Goal: Task Accomplishment & Management: Complete application form

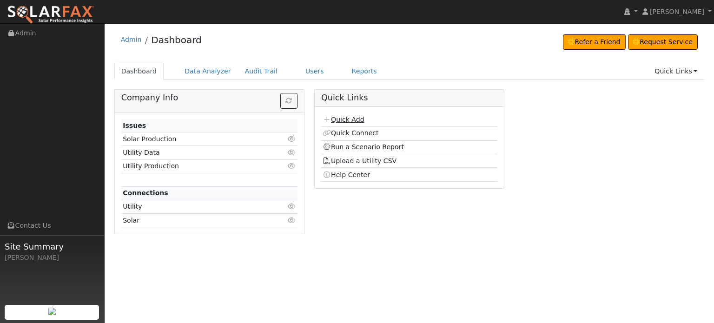
click at [348, 119] on link "Quick Add" at bounding box center [343, 119] width 41 height 7
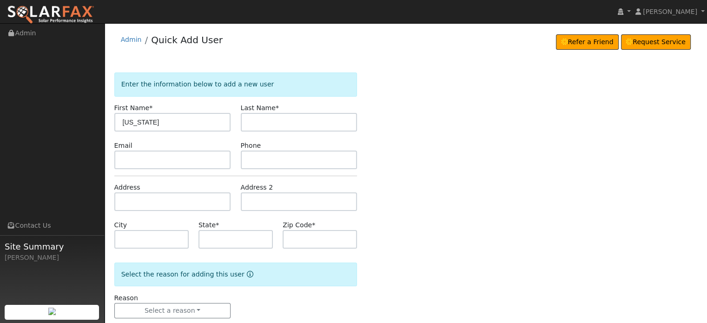
type input "Virginia"
type input "Andersen"
click at [125, 205] on input "text" at bounding box center [172, 202] width 117 height 19
click at [123, 201] on input "text" at bounding box center [172, 202] width 117 height 19
paste input "11383 Thor Lane"
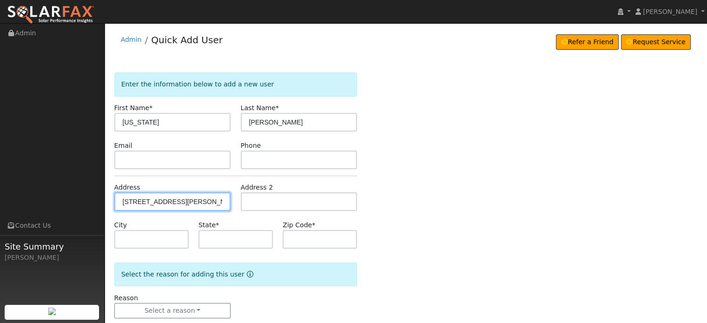
type input "11383 Thor Lane"
type input "Nevada City"
type input "CA"
type input "95959"
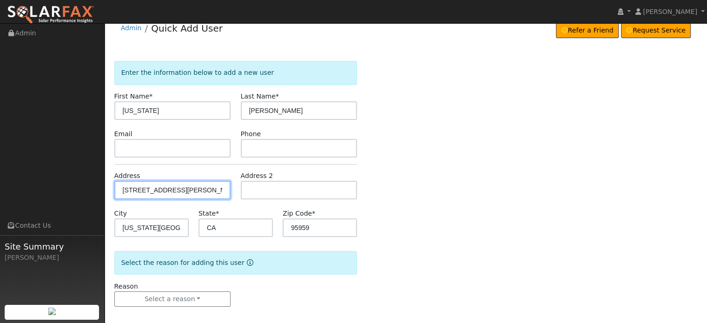
scroll to position [18, 0]
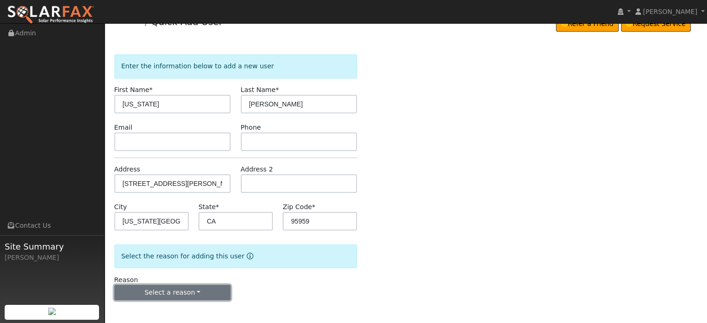
click at [156, 293] on button "Select a reason" at bounding box center [172, 293] width 117 height 16
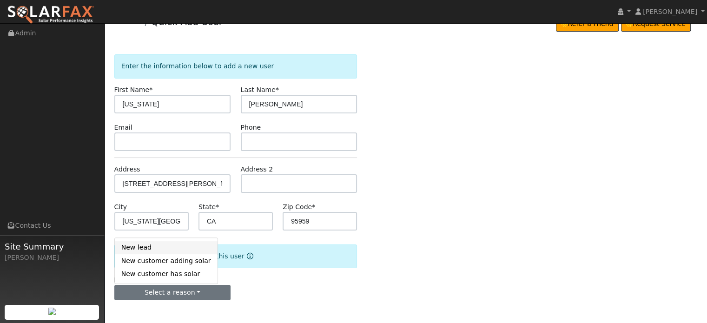
click at [138, 247] on link "New lead" at bounding box center [166, 247] width 103 height 13
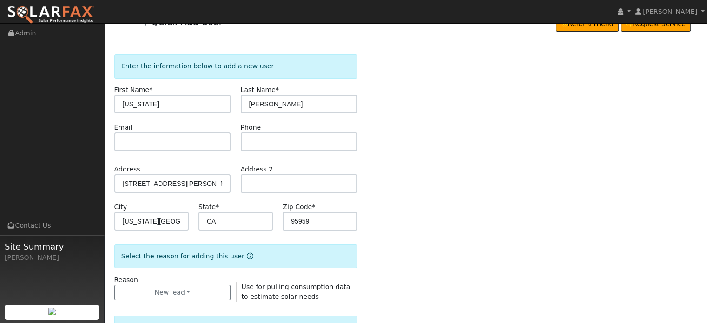
scroll to position [278, 0]
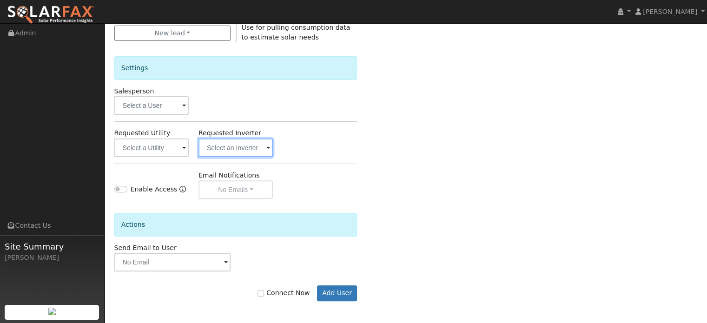
click at [227, 149] on input "text" at bounding box center [236, 148] width 74 height 19
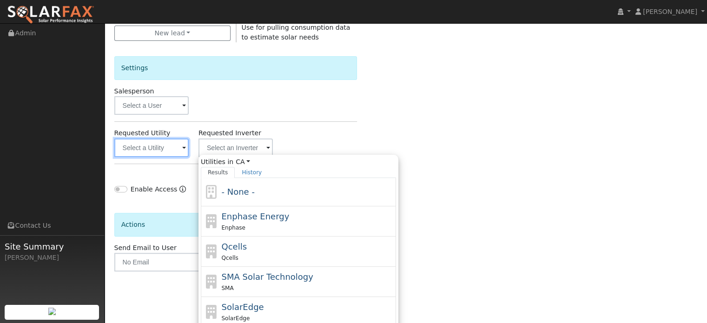
click at [144, 148] on input "text" at bounding box center [151, 148] width 74 height 19
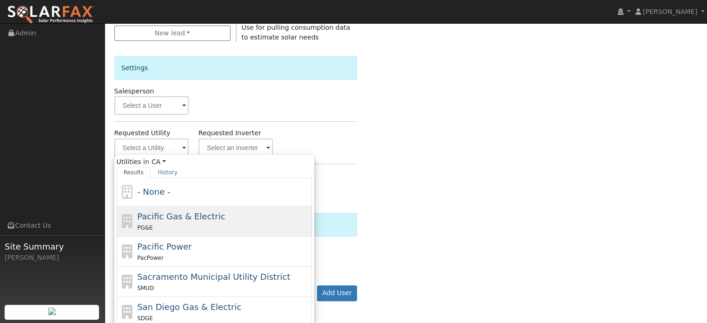
click at [146, 220] on span "Pacific Gas & Electric" at bounding box center [181, 217] width 88 height 10
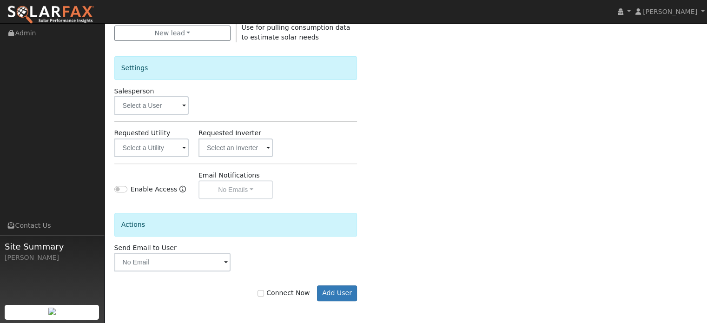
type input "Pacific Gas & Electric"
click at [264, 293] on input "Connect Now" at bounding box center [261, 293] width 7 height 7
checkbox input "true"
click at [349, 292] on button "Add User" at bounding box center [337, 294] width 40 height 16
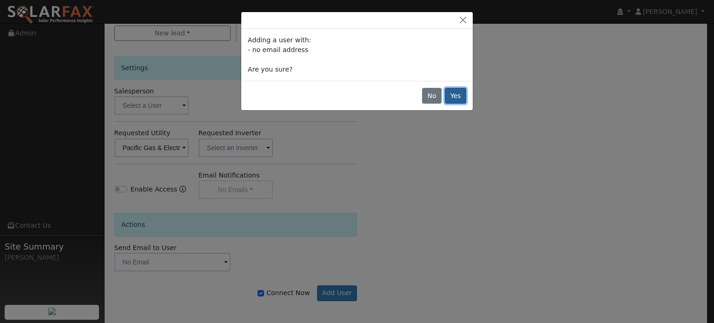
click at [456, 98] on button "Yes" at bounding box center [455, 96] width 21 height 16
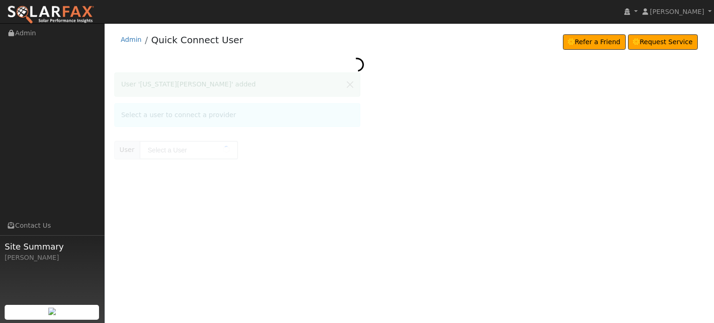
type input "Virginia Andersen"
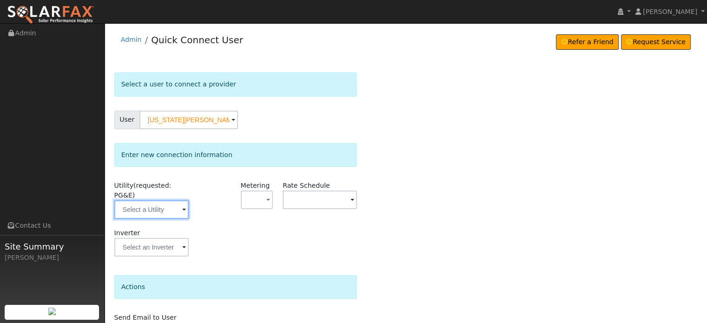
click at [158, 202] on input "text" at bounding box center [151, 209] width 74 height 19
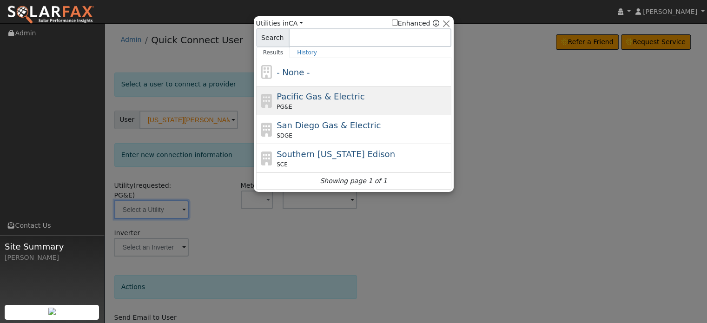
click at [264, 104] on icon at bounding box center [267, 101] width 16 height 14
type input "PG&E"
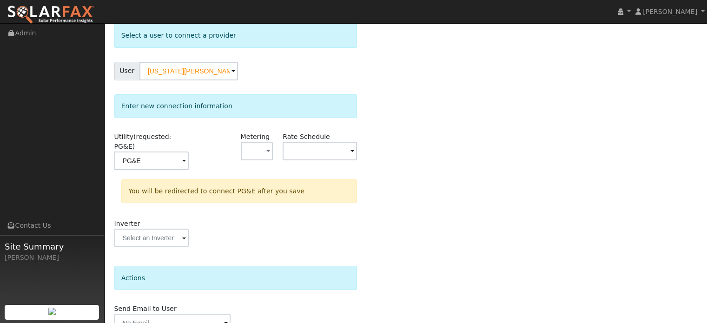
scroll to position [86, 0]
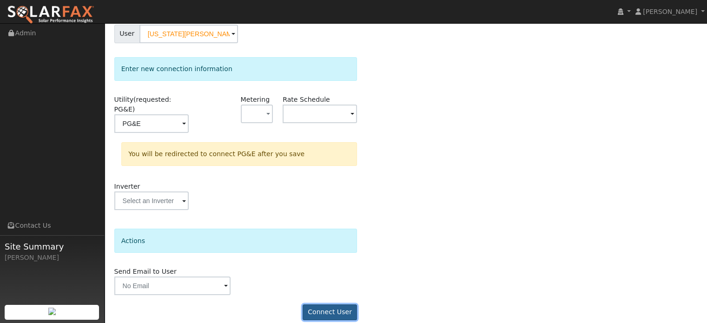
click at [328, 305] on button "Connect User" at bounding box center [330, 313] width 55 height 16
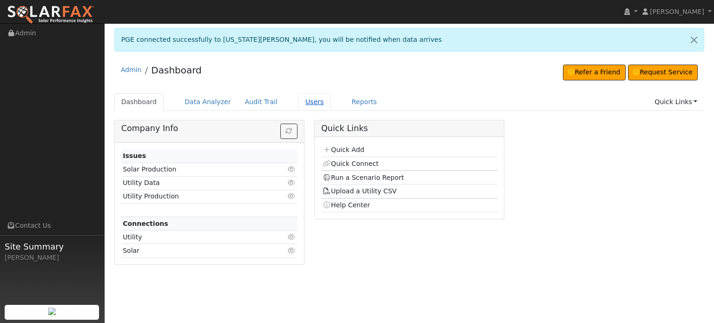
click at [299, 106] on link "Users" at bounding box center [315, 101] width 33 height 17
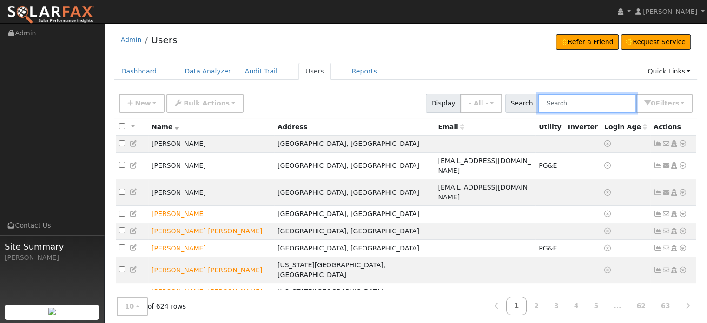
click at [573, 101] on input "text" at bounding box center [587, 103] width 99 height 19
paste input "Jeffrey Engle"
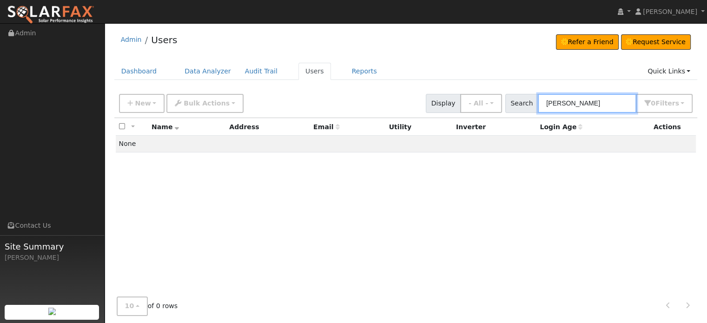
drag, startPoint x: 477, startPoint y: 105, endPoint x: 438, endPoint y: 106, distance: 38.6
click at [438, 106] on div "New Add User Quick Add Quick Connect Quick Convert Lead Bulk Actions Send Email…" at bounding box center [406, 102] width 578 height 22
paste input "Bob Hoffman"
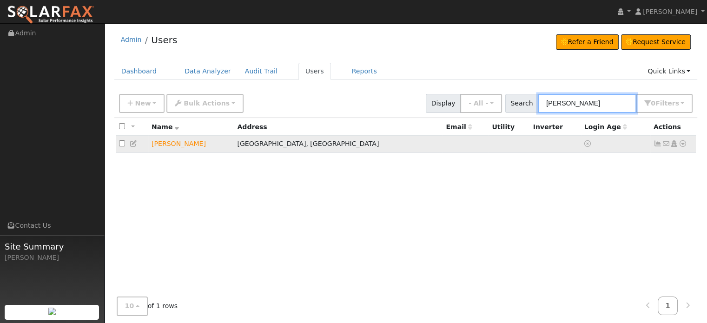
type input "Bob Hoffman"
click at [683, 140] on link at bounding box center [683, 144] width 8 height 10
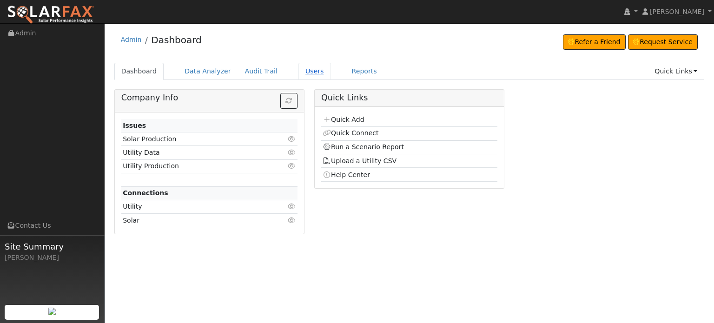
click at [300, 72] on link "Users" at bounding box center [315, 71] width 33 height 17
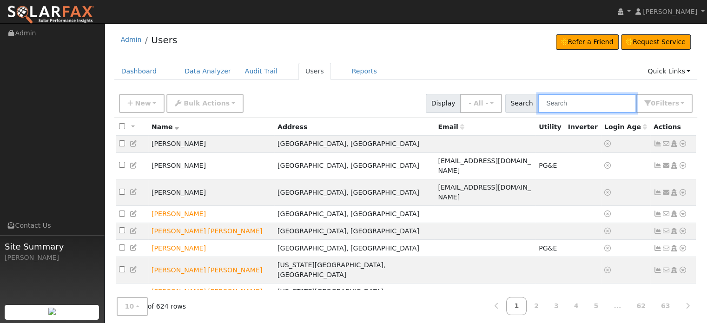
click at [575, 102] on input "text" at bounding box center [587, 103] width 99 height 19
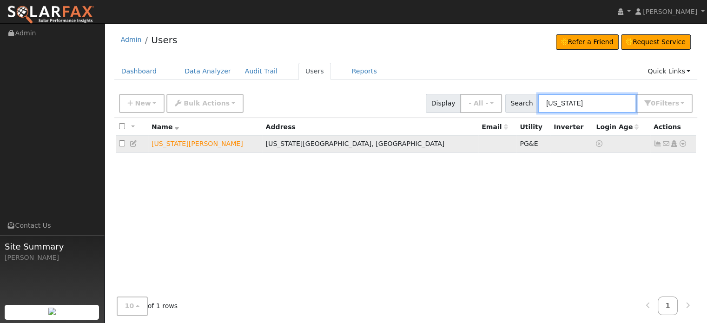
type input "virginia"
click at [655, 145] on icon at bounding box center [658, 143] width 8 height 7
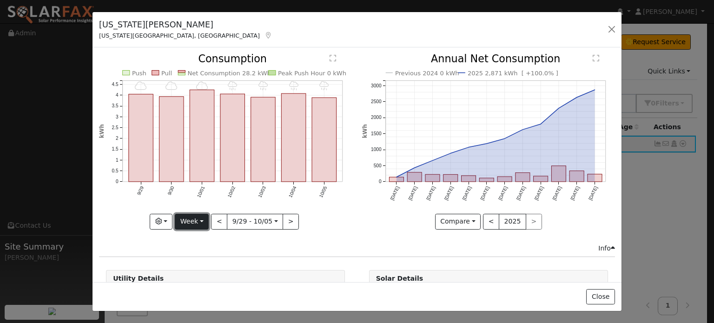
click at [190, 221] on button "Week" at bounding box center [192, 222] width 34 height 16
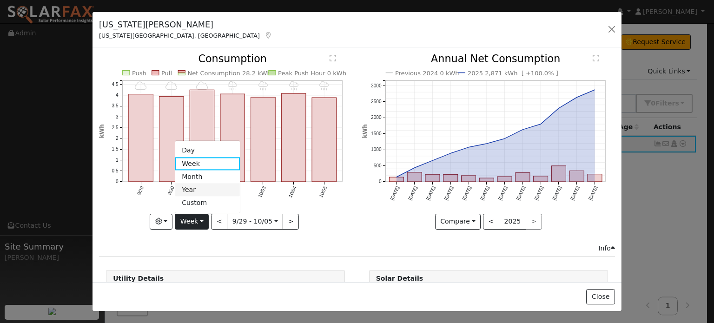
click at [193, 189] on link "Year" at bounding box center [207, 190] width 65 height 13
type input "[DATE]"
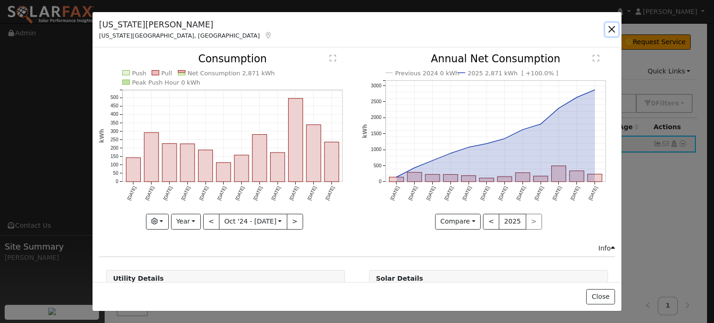
click at [612, 32] on button "button" at bounding box center [611, 29] width 13 height 13
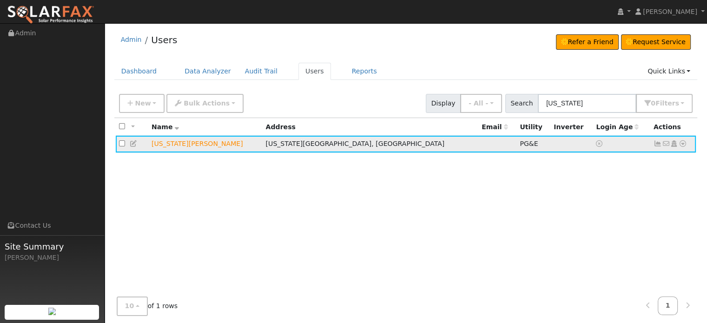
click at [683, 145] on icon at bounding box center [683, 143] width 8 height 7
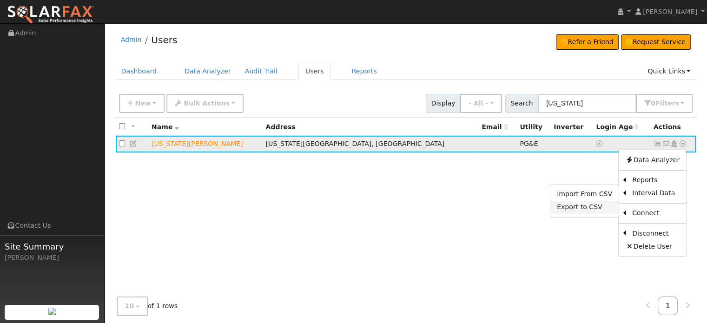
click at [592, 210] on link "Export to CSV" at bounding box center [585, 207] width 68 height 13
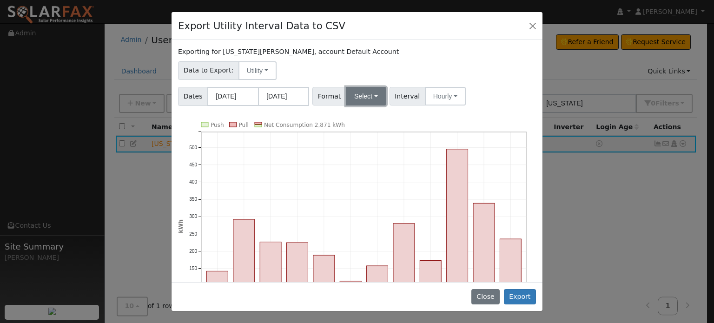
click at [372, 95] on button "Select" at bounding box center [366, 96] width 40 height 19
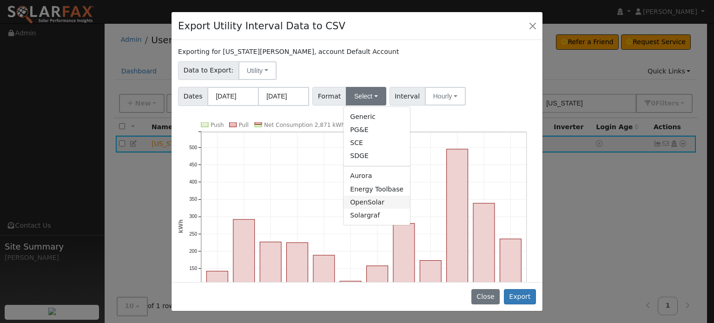
click at [365, 202] on link "OpenSolar" at bounding box center [377, 202] width 66 height 13
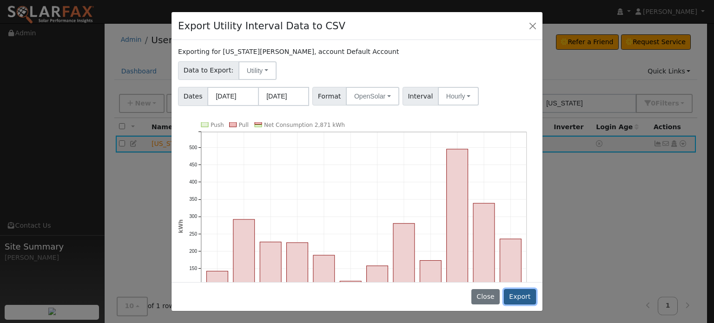
click at [519, 299] on button "Export" at bounding box center [520, 297] width 32 height 16
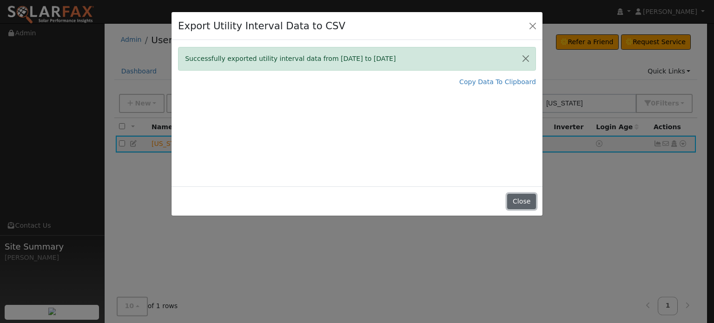
click at [519, 200] on button "Close" at bounding box center [521, 202] width 28 height 16
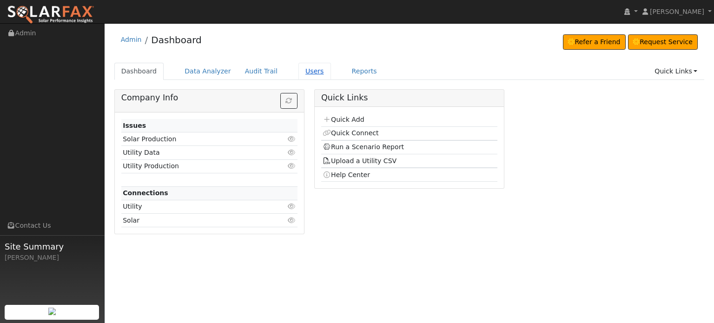
click at [301, 72] on link "Users" at bounding box center [315, 71] width 33 height 17
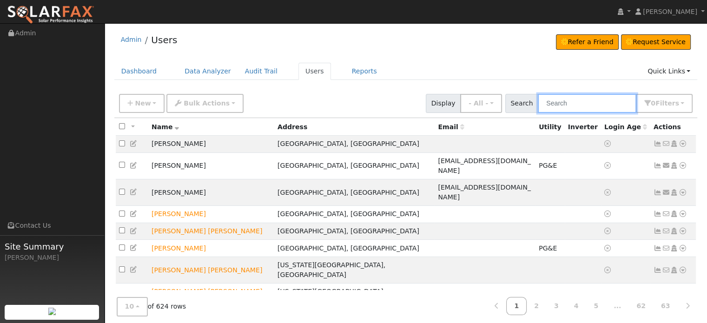
click at [559, 103] on input "text" at bounding box center [587, 103] width 99 height 19
paste input "Tony Silva"
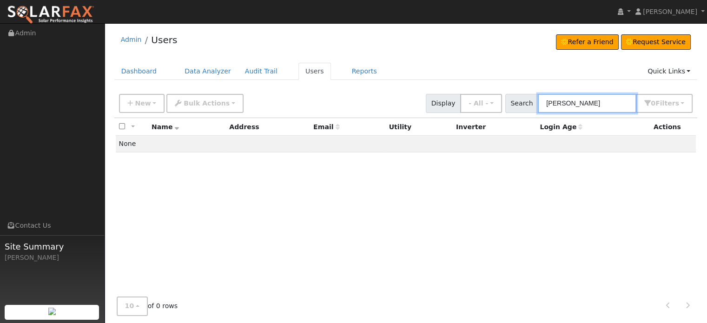
type input "Tony Silva"
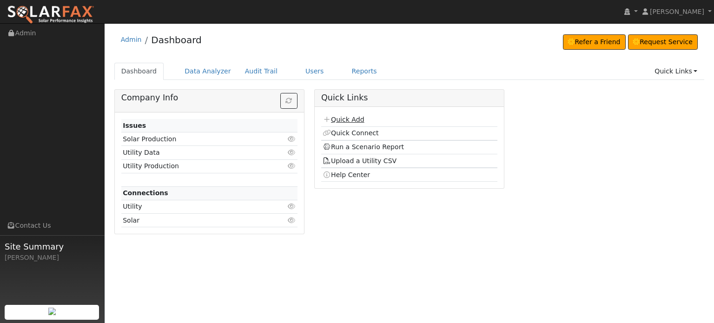
click at [352, 120] on link "Quick Add" at bounding box center [343, 119] width 41 height 7
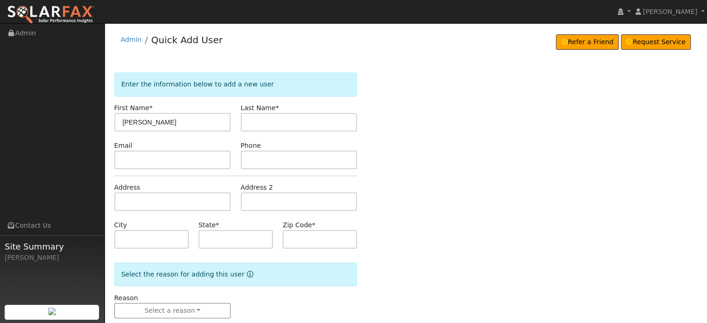
type input "[PERSON_NAME]"
click at [138, 202] on input "text" at bounding box center [172, 202] width 117 height 19
type input "[STREET_ADDRESS]"
type input "Auburn"
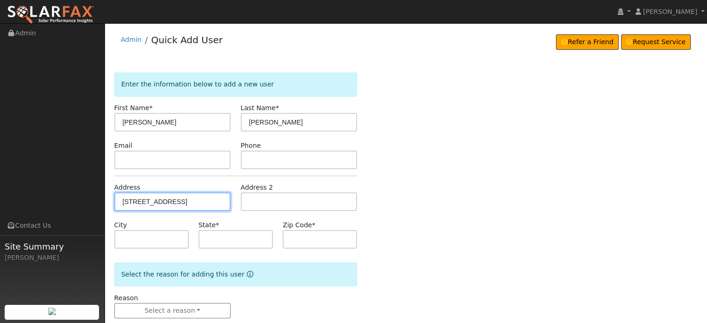
type input "CA"
type input "95603"
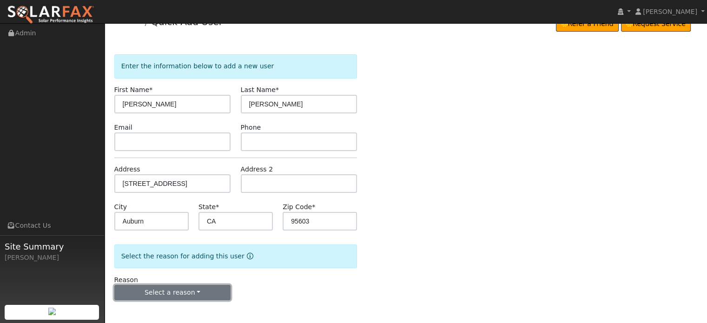
click at [166, 294] on button "Select a reason" at bounding box center [172, 293] width 117 height 16
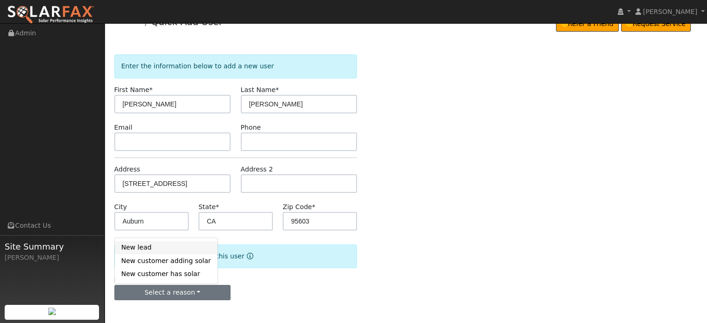
click at [136, 247] on link "New lead" at bounding box center [166, 247] width 103 height 13
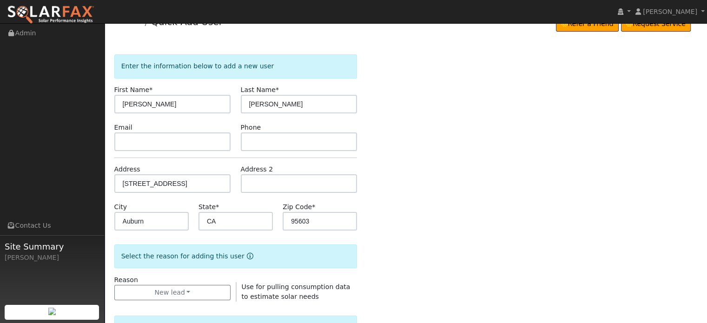
scroll to position [251, 0]
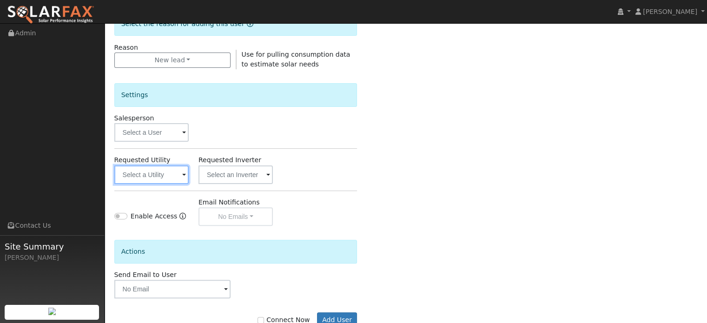
click at [153, 176] on input "text" at bounding box center [151, 175] width 74 height 19
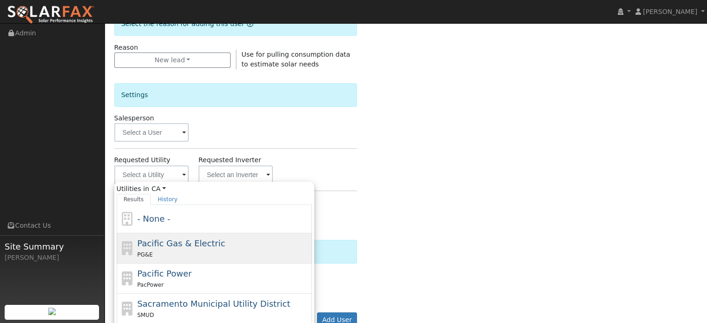
click at [156, 248] on div "Pacific Gas & Electric PG&E" at bounding box center [223, 248] width 173 height 22
type input "Pacific Gas & Electric"
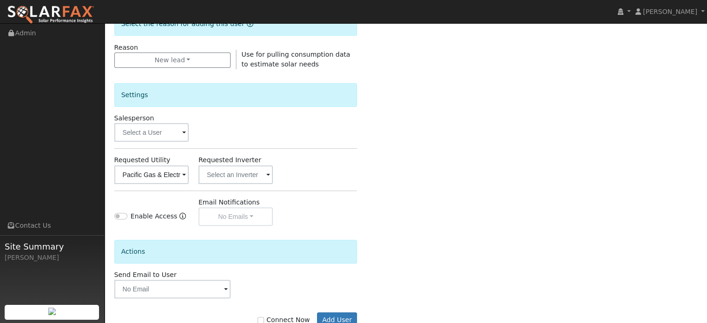
scroll to position [278, 0]
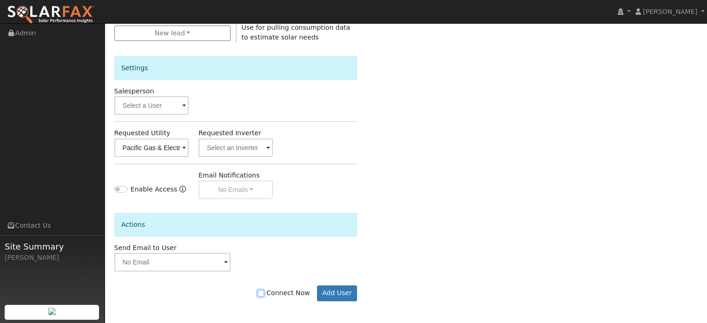
click at [264, 293] on input "Connect Now" at bounding box center [261, 293] width 7 height 7
checkbox input "true"
click at [341, 293] on button "Add User" at bounding box center [337, 294] width 40 height 16
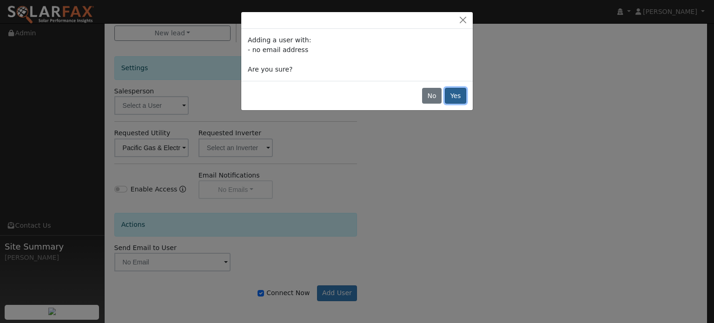
click at [457, 95] on button "Yes" at bounding box center [455, 96] width 21 height 16
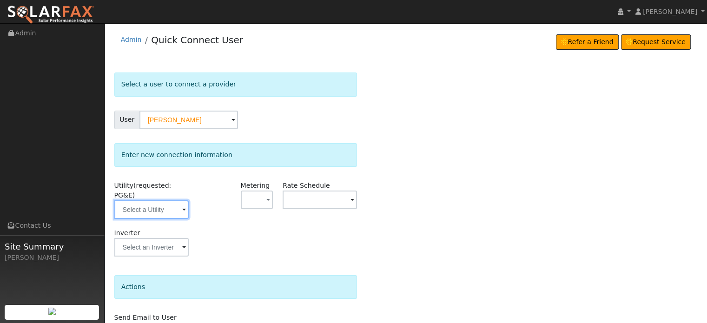
click at [144, 200] on input "text" at bounding box center [151, 209] width 74 height 19
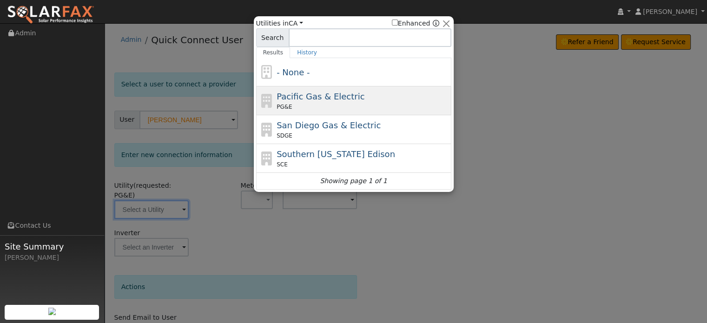
click at [303, 99] on span "Pacific Gas & Electric" at bounding box center [321, 97] width 88 height 10
type input "PG&E"
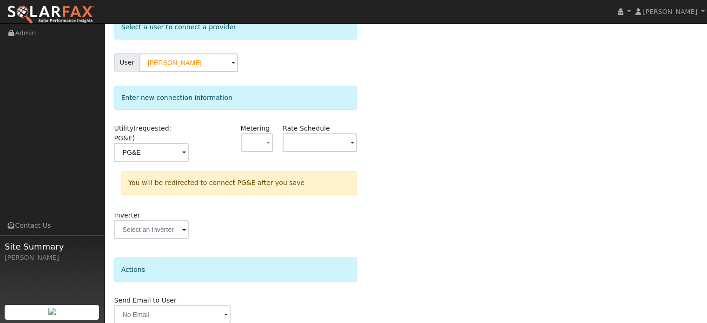
scroll to position [86, 0]
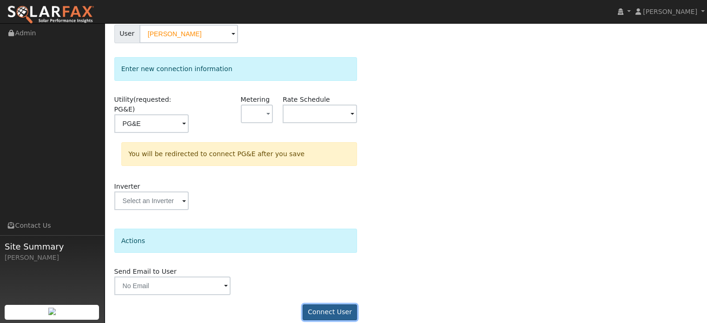
click at [335, 305] on button "Connect User" at bounding box center [330, 313] width 55 height 16
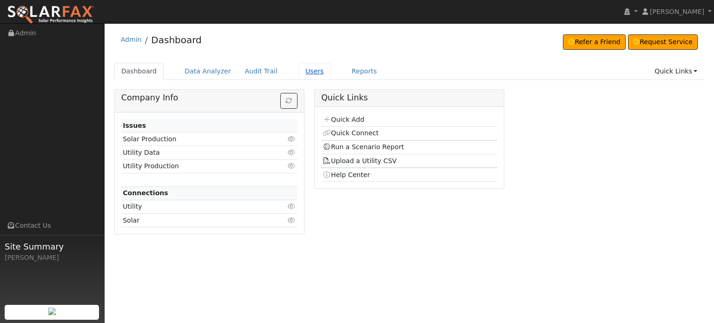
click at [300, 74] on link "Users" at bounding box center [315, 71] width 33 height 17
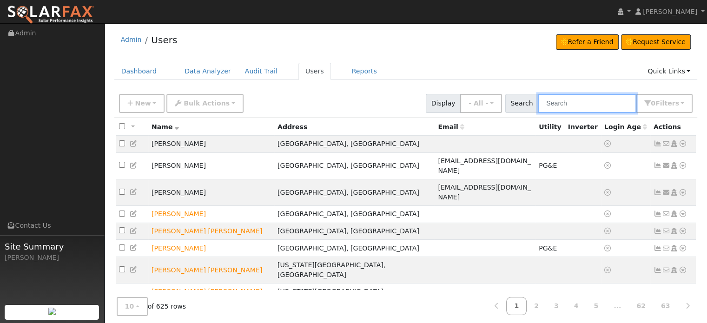
click at [594, 104] on input "text" at bounding box center [587, 103] width 99 height 19
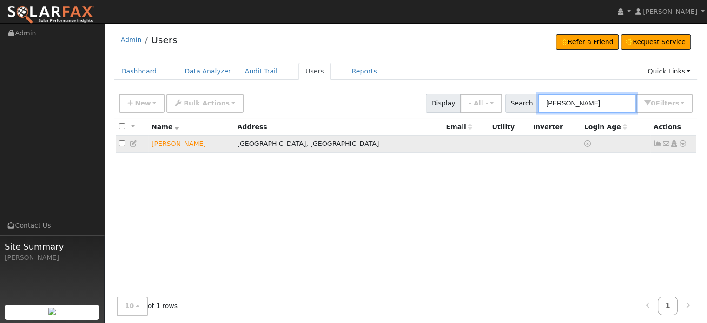
type input "[PERSON_NAME]"
click at [189, 146] on td "[PERSON_NAME]" at bounding box center [191, 144] width 86 height 17
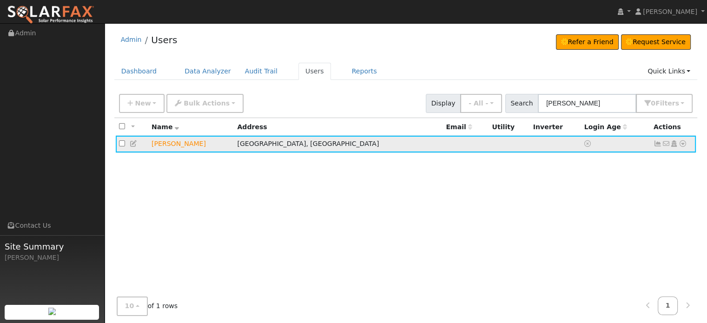
click at [272, 147] on td "[GEOGRAPHIC_DATA], [GEOGRAPHIC_DATA]" at bounding box center [338, 144] width 209 height 17
click at [683, 143] on icon at bounding box center [683, 143] width 8 height 7
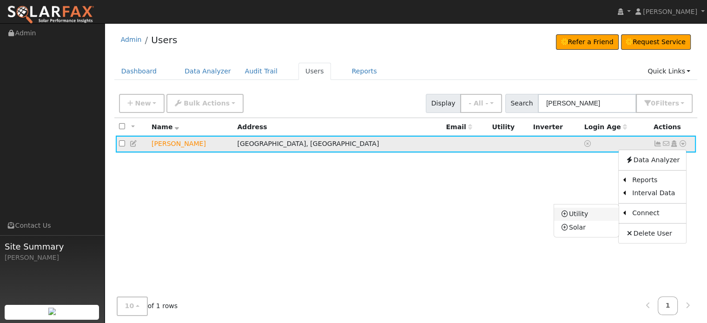
click at [567, 215] on icon at bounding box center [565, 214] width 8 height 7
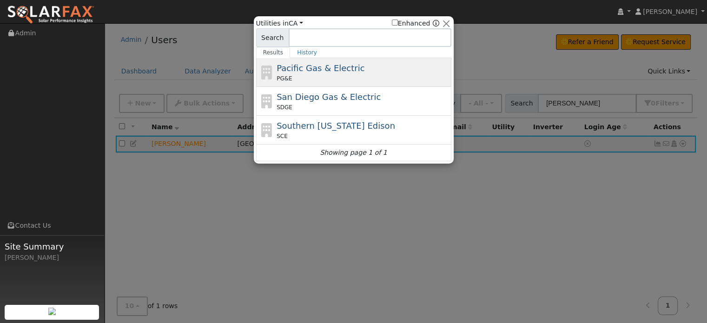
click at [304, 68] on span "Pacific Gas & Electric" at bounding box center [321, 68] width 88 height 10
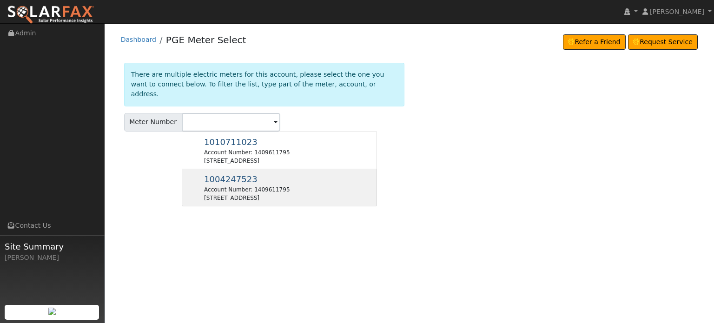
click at [226, 186] on div "Account Number: 1409611795" at bounding box center [247, 190] width 86 height 8
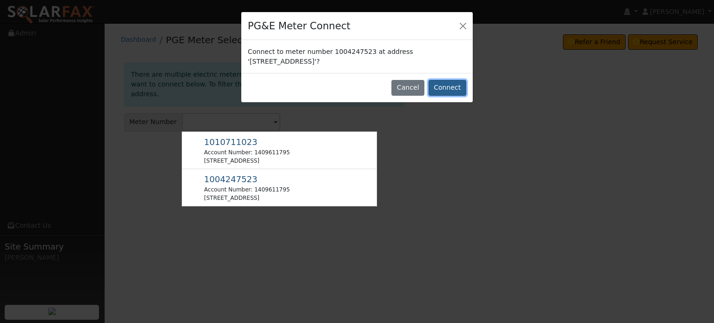
click at [446, 86] on button "Connect" at bounding box center [448, 88] width 38 height 16
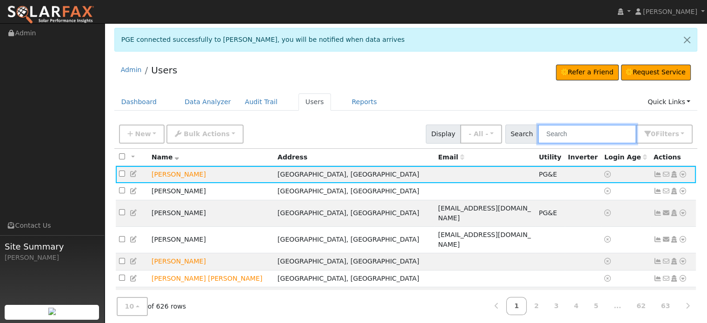
click at [562, 133] on input "text" at bounding box center [587, 134] width 99 height 19
paste input "[PERSON_NAME]"
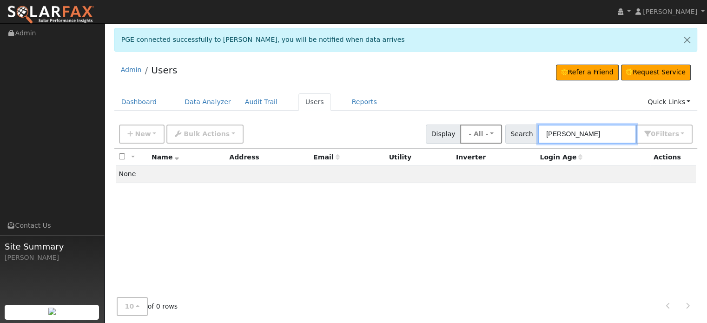
drag, startPoint x: 596, startPoint y: 135, endPoint x: 509, endPoint y: 130, distance: 87.1
click at [509, 130] on div "New Add User Quick Add Quick Connect Quick Convert Lead Bulk Actions Send Email…" at bounding box center [406, 132] width 578 height 22
paste input "[PERSON_NAME]"
drag, startPoint x: 619, startPoint y: 132, endPoint x: 389, endPoint y: 125, distance: 230.3
click at [389, 129] on div "New Add User Quick Add Quick Connect Quick Convert Lead Bulk Actions Send Email…" at bounding box center [406, 132] width 578 height 22
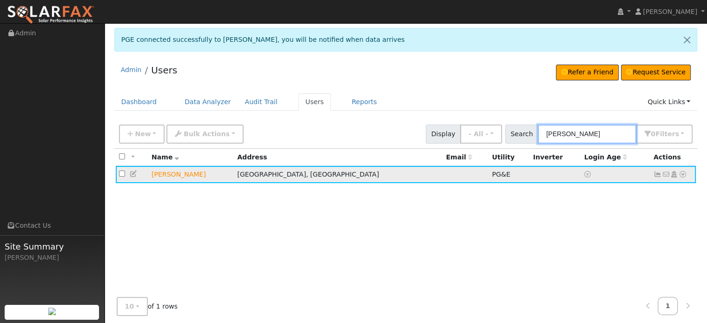
type input "[PERSON_NAME]"
click at [655, 174] on icon at bounding box center [658, 174] width 8 height 7
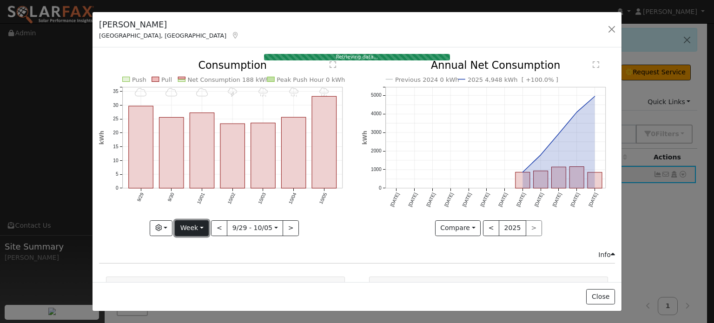
click at [200, 221] on button "Week" at bounding box center [192, 228] width 34 height 16
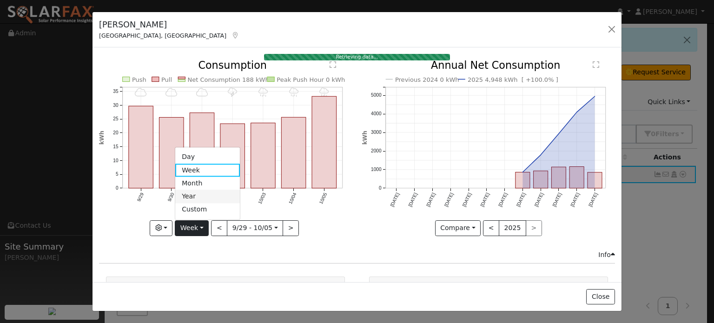
click at [194, 195] on link "Year" at bounding box center [207, 196] width 65 height 13
type input "[DATE]"
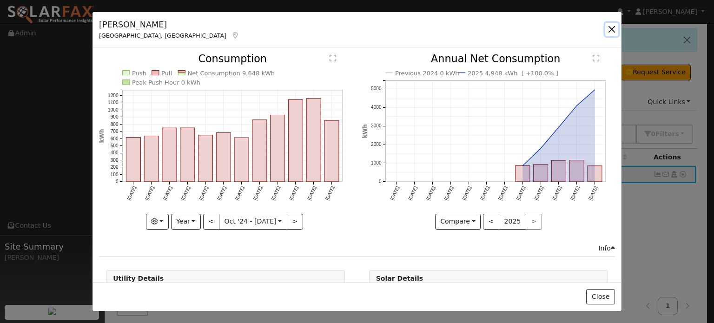
click at [612, 26] on button "button" at bounding box center [611, 29] width 13 height 13
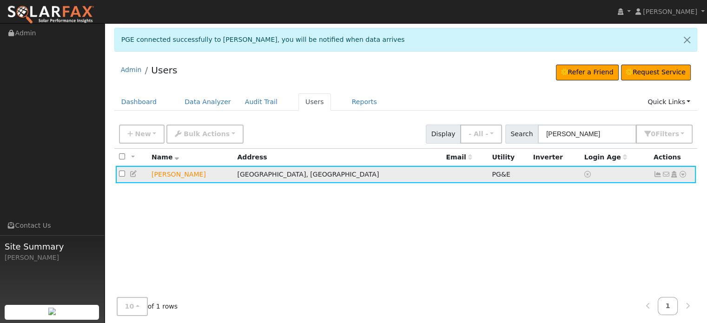
click at [682, 174] on icon at bounding box center [683, 174] width 8 height 7
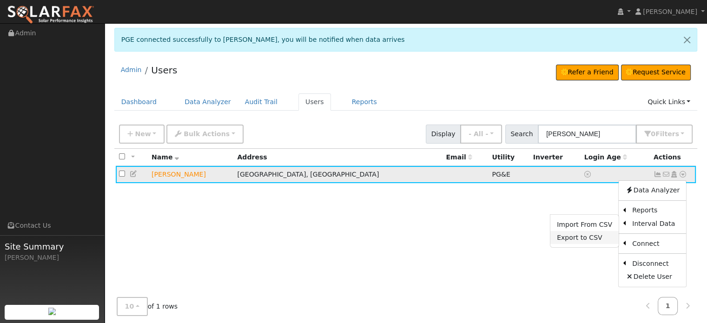
click at [583, 239] on link "Export to CSV" at bounding box center [585, 237] width 68 height 13
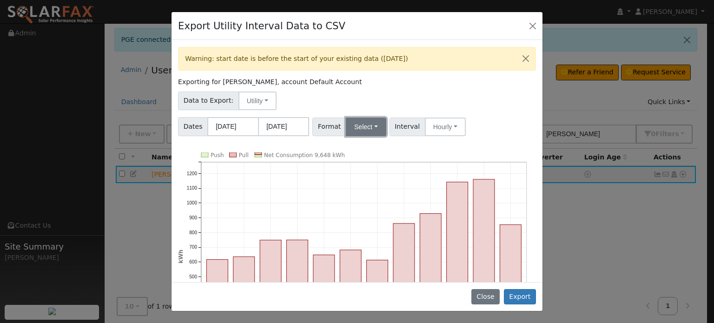
click at [371, 126] on button "Select" at bounding box center [366, 127] width 40 height 19
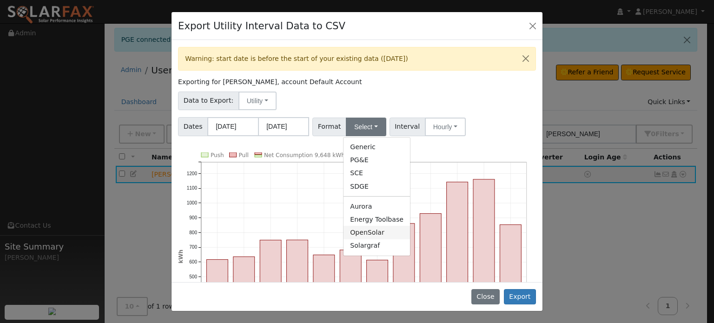
click at [363, 233] on link "OpenSolar" at bounding box center [377, 232] width 66 height 13
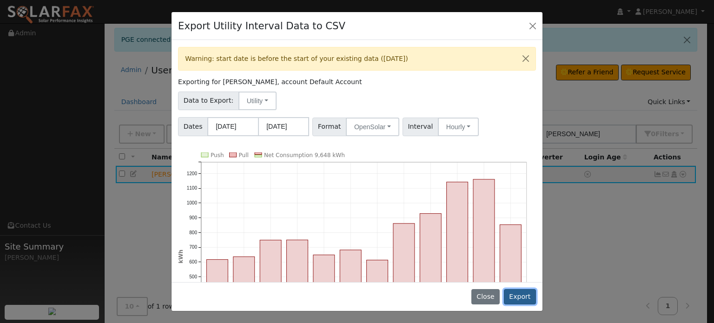
click at [519, 297] on button "Export" at bounding box center [520, 297] width 32 height 16
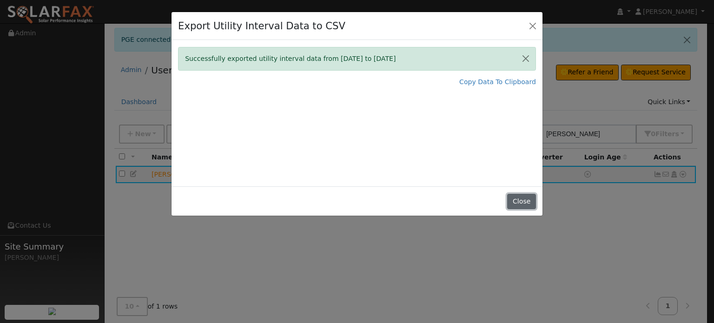
drag, startPoint x: 522, startPoint y: 198, endPoint x: 512, endPoint y: 189, distance: 13.2
click at [522, 198] on button "Close" at bounding box center [521, 202] width 28 height 16
